Goal: Task Accomplishment & Management: Manage account settings

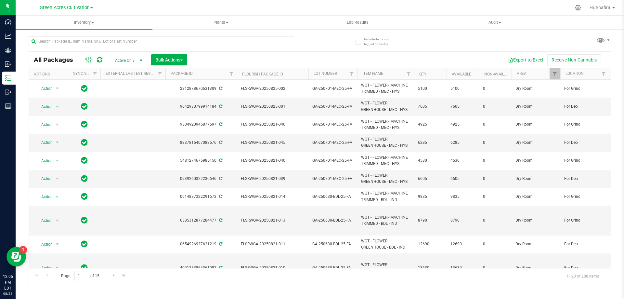
scroll to position [0, 135]
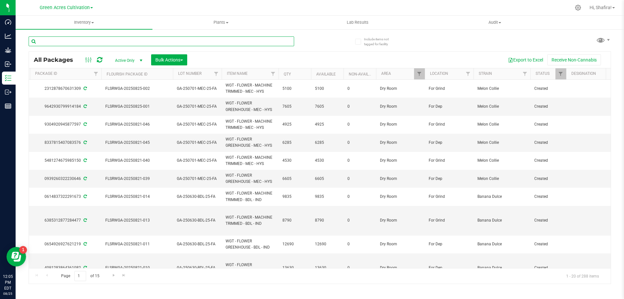
paste input "FLSRWGA-20250825-014"
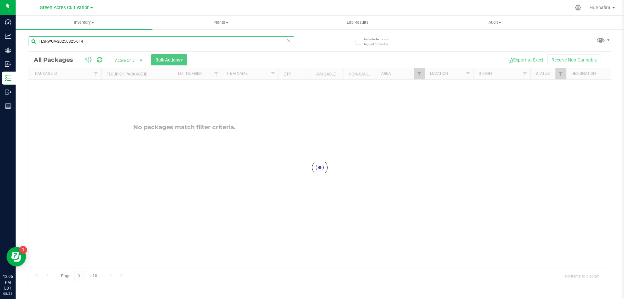
type input "FLSRWGA-20250825-014"
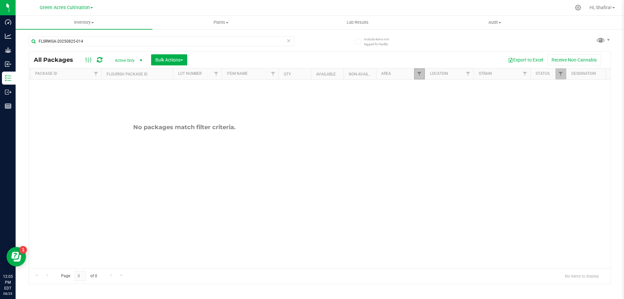
click at [422, 75] on link "Filter" at bounding box center [419, 73] width 11 height 11
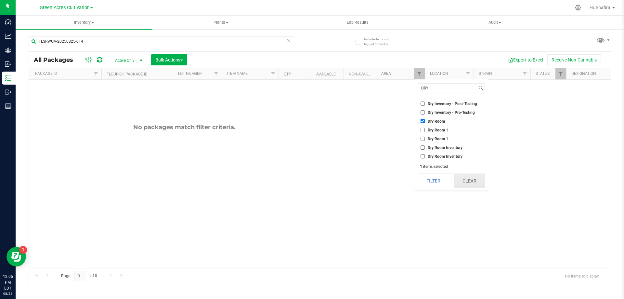
click at [465, 177] on button "Clear" at bounding box center [469, 181] width 31 height 14
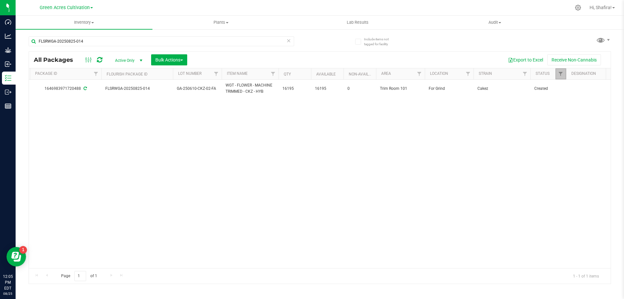
click at [562, 74] on span "Filter" at bounding box center [560, 73] width 5 height 5
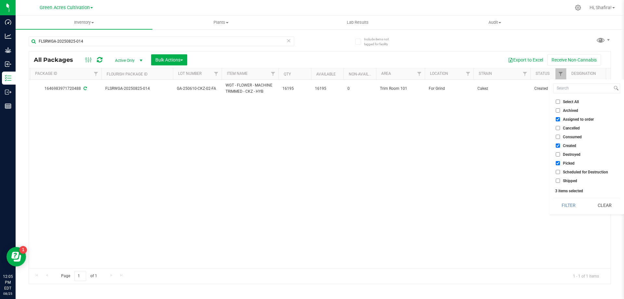
click at [508, 168] on div "Action Action Adjust qty Create package Edit attributes Global inventory Locate…" at bounding box center [320, 174] width 582 height 188
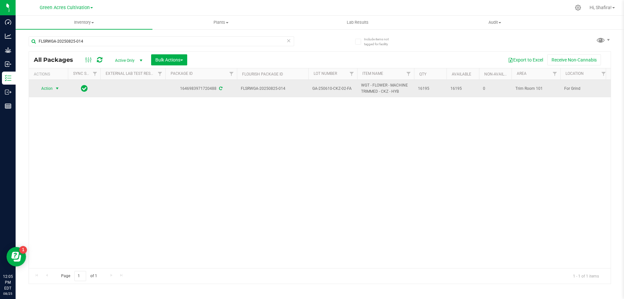
click at [51, 92] on span "Action" at bounding box center [44, 88] width 18 height 9
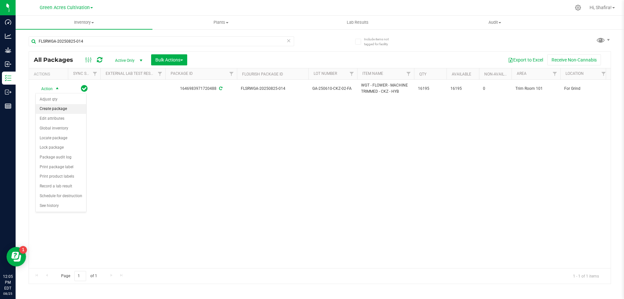
click at [53, 111] on li "Create package" at bounding box center [61, 109] width 50 height 10
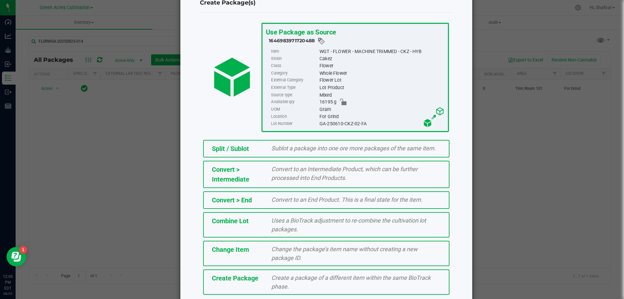
scroll to position [47, 0]
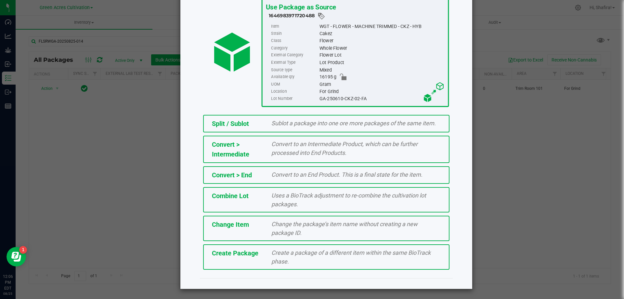
click at [286, 260] on div "Create a package of a different item within the same BioTrack phase." at bounding box center [355, 257] width 179 height 18
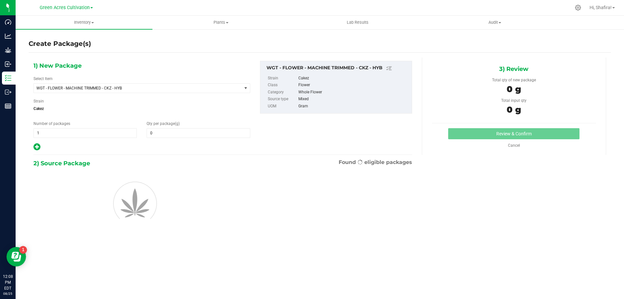
type input "0.0000"
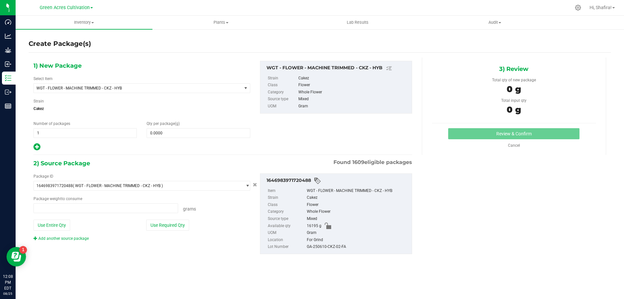
type input "0.0000 g"
click at [184, 87] on span "WGT - FLOWER - MACHINE TRIMMED - CKZ - HYB" at bounding box center [133, 88] width 195 height 5
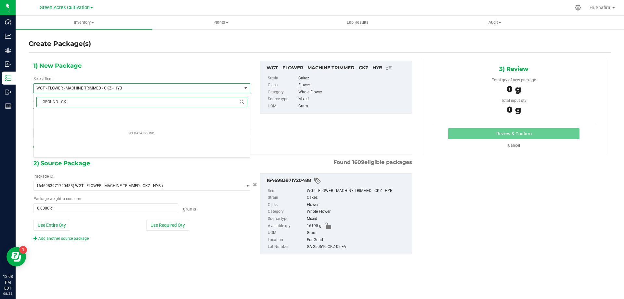
type input "GROUND - CKZ"
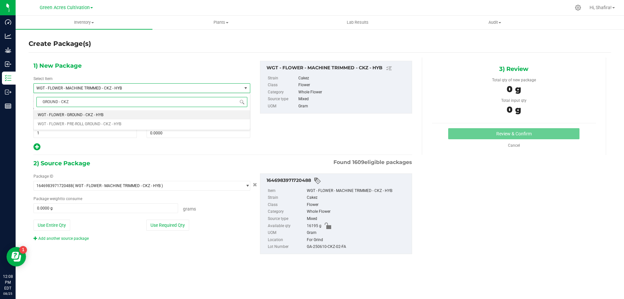
click at [122, 114] on li "WGT - FLOWER - GROUND - CKZ - HYB" at bounding box center [142, 114] width 216 height 9
type input "0.0000"
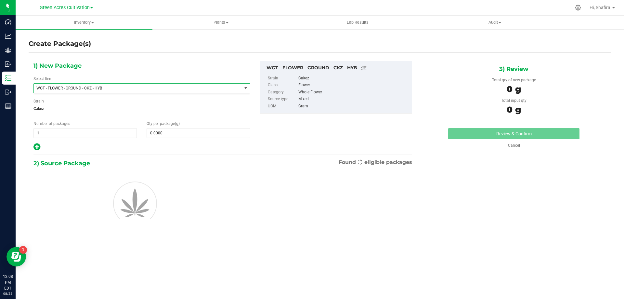
scroll to position [127903, 0]
click at [170, 133] on span at bounding box center [198, 133] width 103 height 10
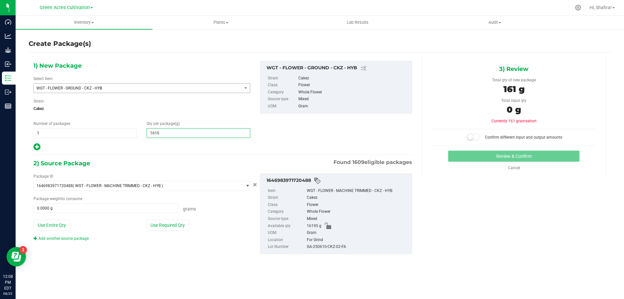
type input "16100"
type input "16,100.0000"
click at [182, 226] on button "Use Required Qty" at bounding box center [167, 224] width 43 height 11
type input "16100.0000 g"
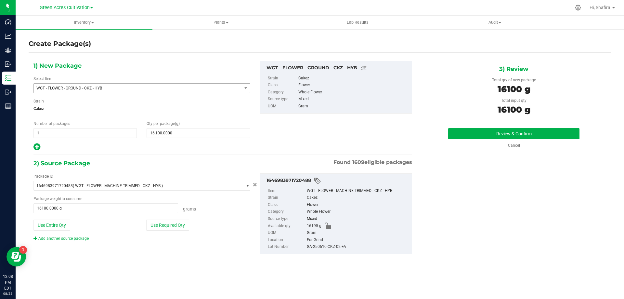
click at [334, 248] on div "GA-250610-CKZ-02-FA" at bounding box center [358, 246] width 102 height 7
copy div "GA-250610-CKZ-02-FA"
click at [484, 133] on button "Review & Confirm" at bounding box center [513, 133] width 131 height 11
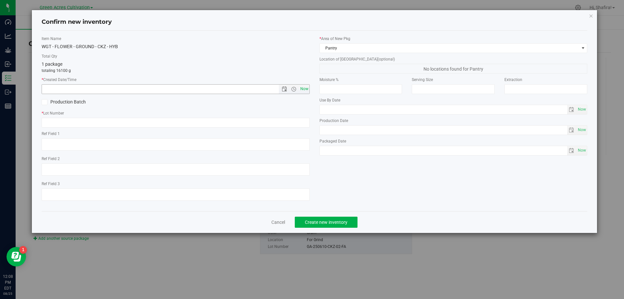
click at [304, 91] on span "Now" at bounding box center [304, 88] width 11 height 9
type input "[DATE] 12:08 PM"
paste input "GA-250610-CKZ-02-FA"
type input "GA-250610-CKZ-02-GF"
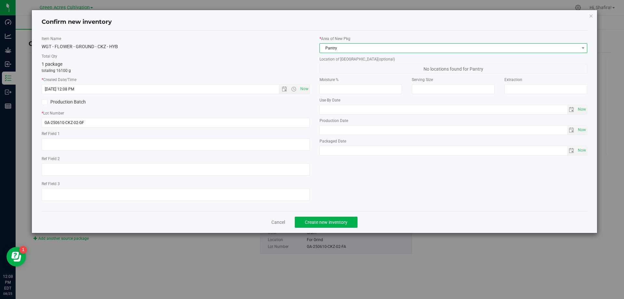
click at [466, 47] on span "Pantry" at bounding box center [449, 48] width 259 height 9
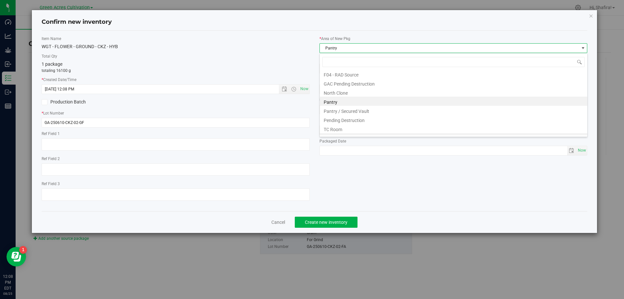
scroll to position [90, 0]
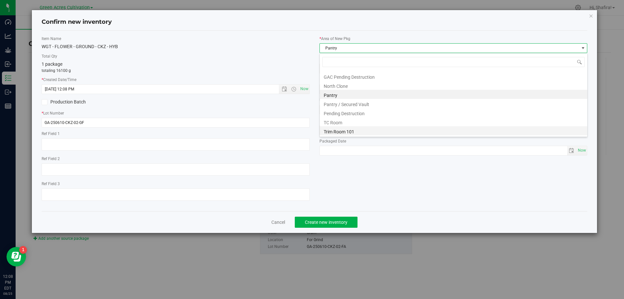
click at [360, 128] on li "Trim Room 101" at bounding box center [453, 130] width 267 height 9
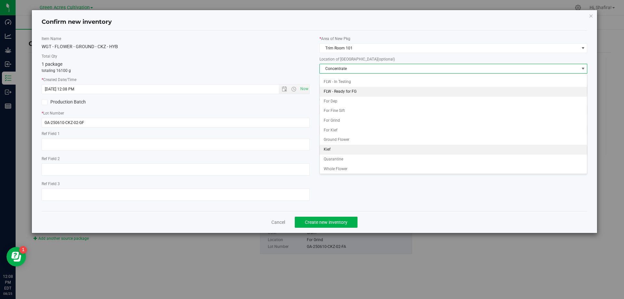
scroll to position [67, 0]
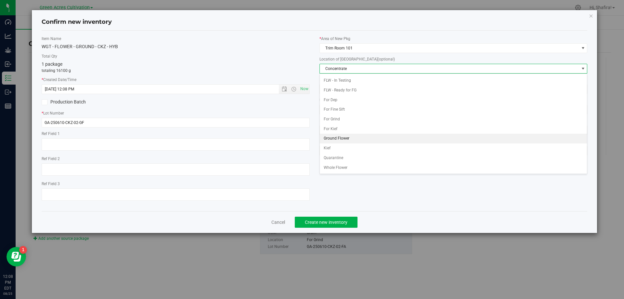
click at [350, 140] on li "Ground Flower" at bounding box center [453, 139] width 267 height 10
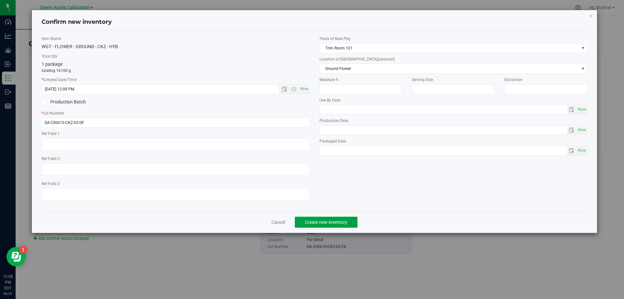
click at [343, 222] on span "Create new inventory" at bounding box center [326, 221] width 43 height 5
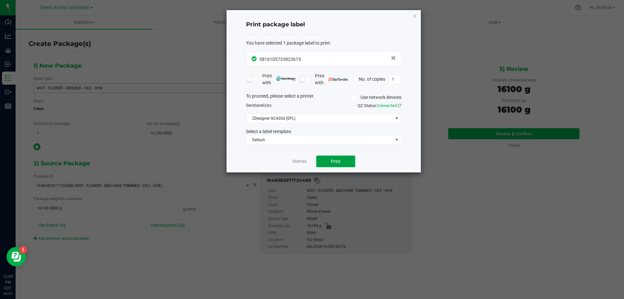
click at [342, 161] on button "Print" at bounding box center [335, 161] width 39 height 12
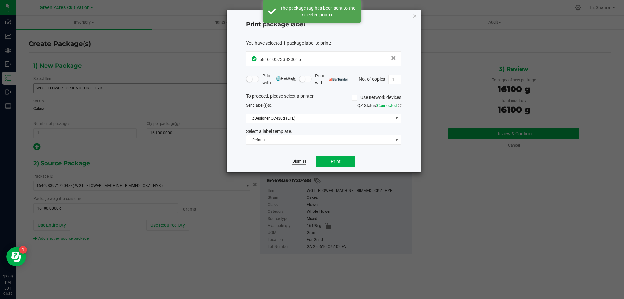
click at [294, 163] on link "Dismiss" at bounding box center [299, 162] width 14 height 6
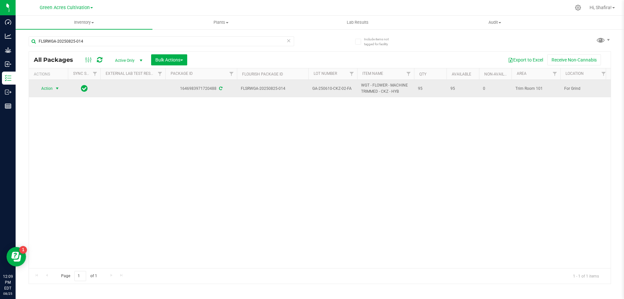
click at [44, 85] on span "Action" at bounding box center [44, 88] width 18 height 9
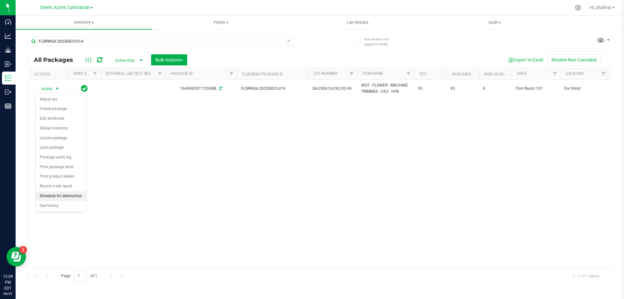
click at [53, 194] on li "Schedule for destruction" at bounding box center [61, 196] width 50 height 10
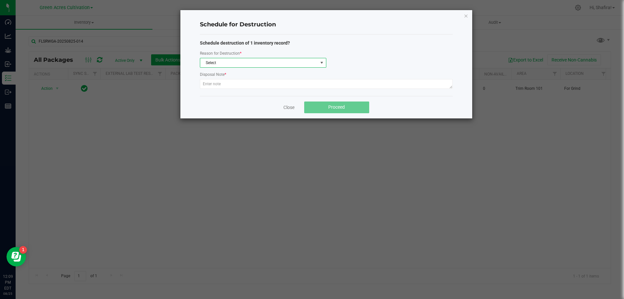
click at [303, 66] on span "Select" at bounding box center [259, 62] width 118 height 9
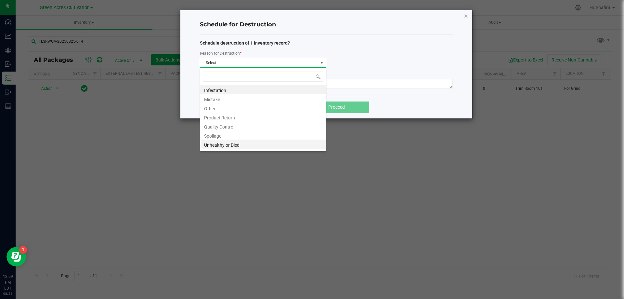
scroll to position [8, 0]
click at [235, 142] on li "Waste" at bounding box center [263, 145] width 126 height 9
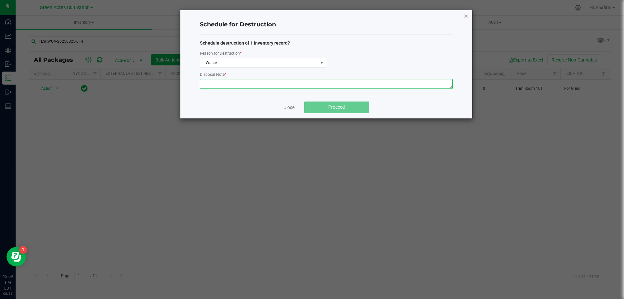
click at [271, 84] on textarea at bounding box center [326, 84] width 253 height 10
type textarea "POST GRINDER WASTE"
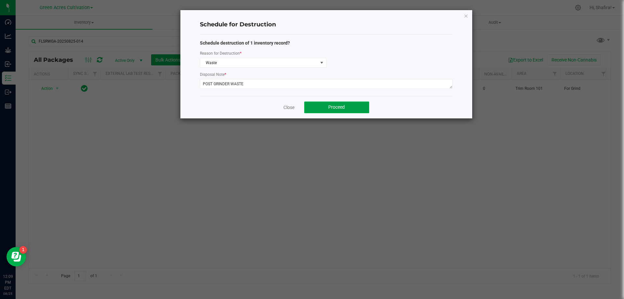
click at [347, 108] on button "Proceed" at bounding box center [336, 107] width 65 height 12
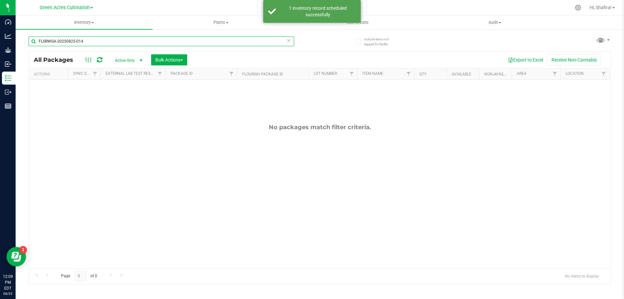
click at [107, 40] on input "FLSRWGA-20250825-014" at bounding box center [161, 41] width 265 height 10
